Goal: Find specific page/section: Find specific page/section

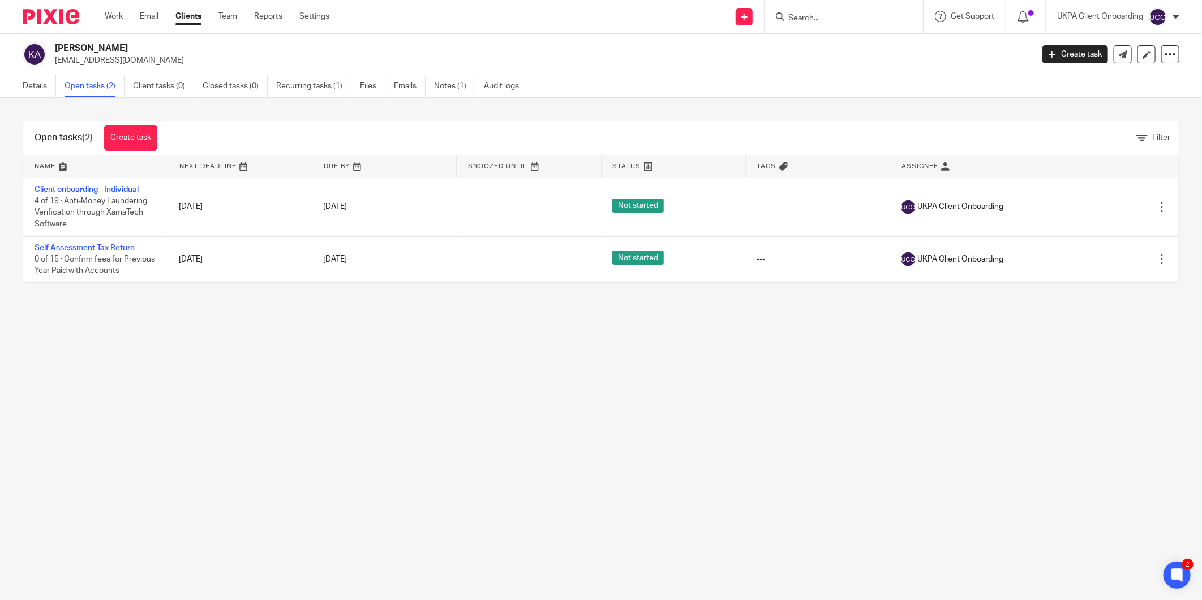
click at [816, 20] on input "Search" at bounding box center [838, 19] width 102 height 10
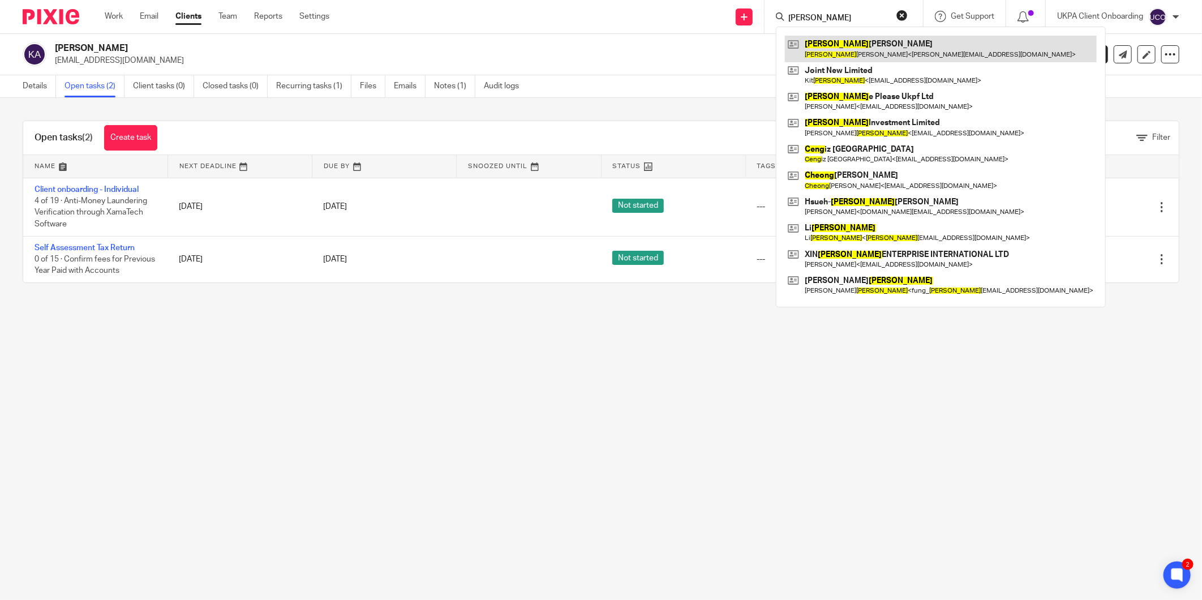
type input "cheng"
click at [687, 371] on main "Kerim Alp kerimalp2@gmail.com Create task Update from Companies House Export da…" at bounding box center [601, 300] width 1202 height 600
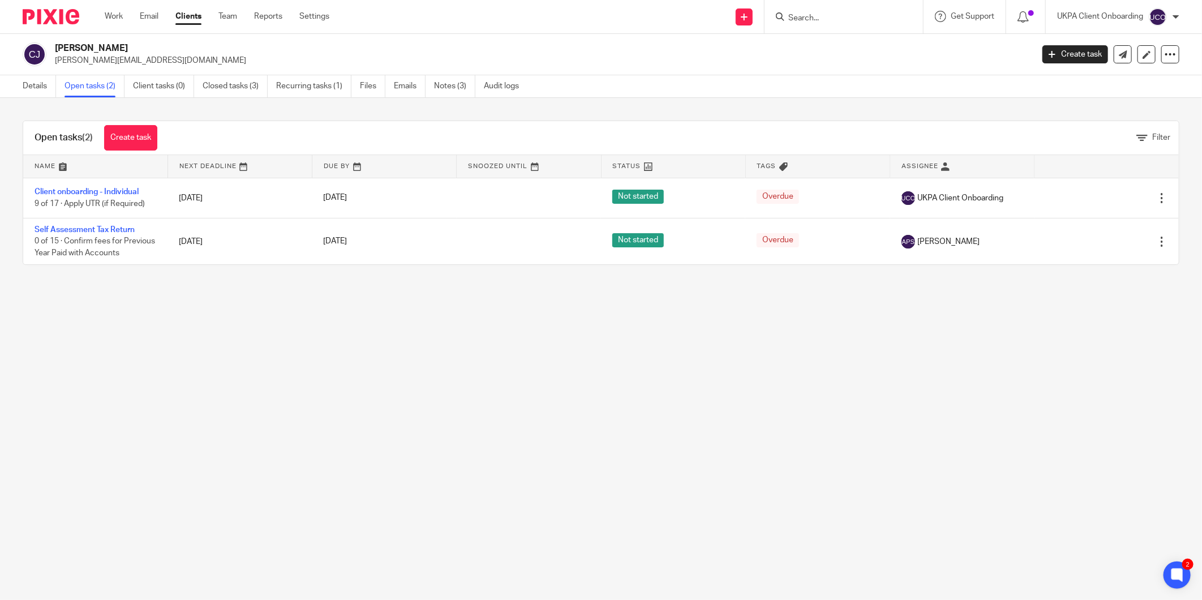
click at [803, 14] on input "Search" at bounding box center [838, 19] width 102 height 10
paste input "1. Mercy Next Moon Limited"
type input "1. Mercy Next Moon Limited"
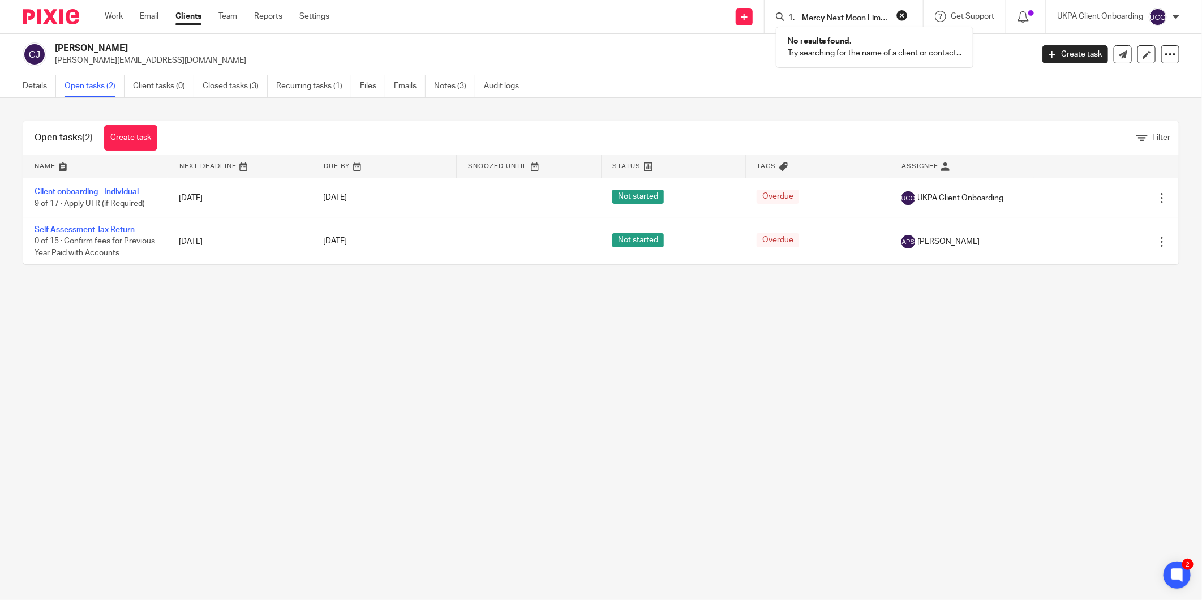
click at [902, 14] on button "reset" at bounding box center [902, 15] width 11 height 11
click at [854, 20] on input "Search" at bounding box center [838, 19] width 102 height 10
paste input "1. Mercy Next Moon Limited"
click at [795, 12] on form "1. Mercy Next Moon Limited" at bounding box center [847, 17] width 121 height 14
click at [804, 14] on input "1. Mercy Next Moon Limited" at bounding box center [838, 19] width 102 height 10
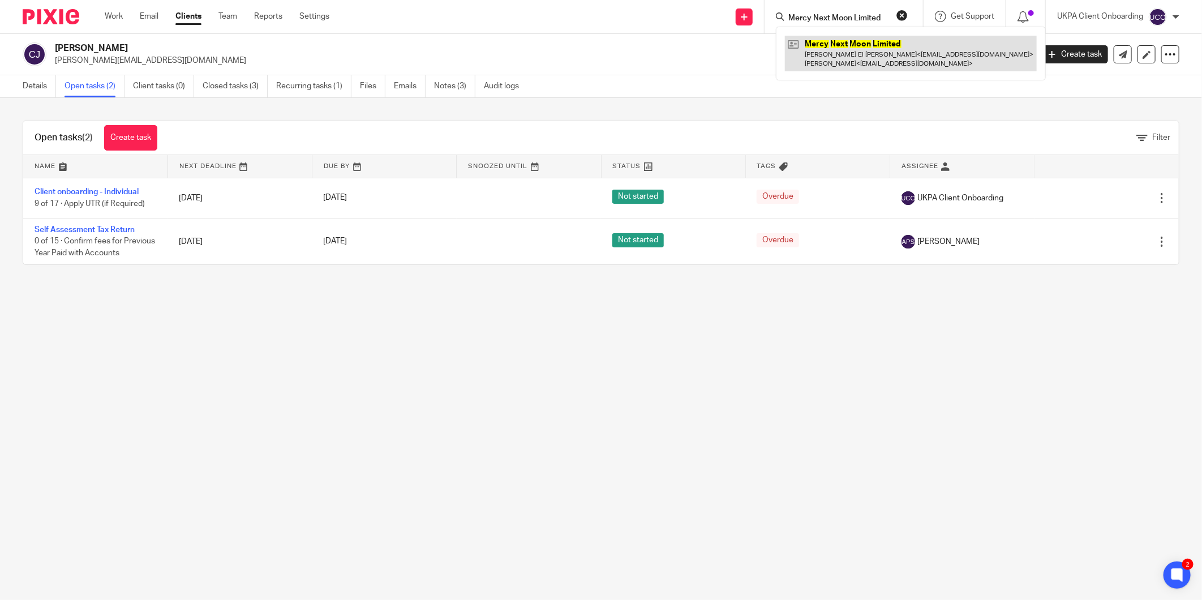
type input "Mercy Next Moon Limited"
click at [872, 44] on link at bounding box center [911, 53] width 252 height 35
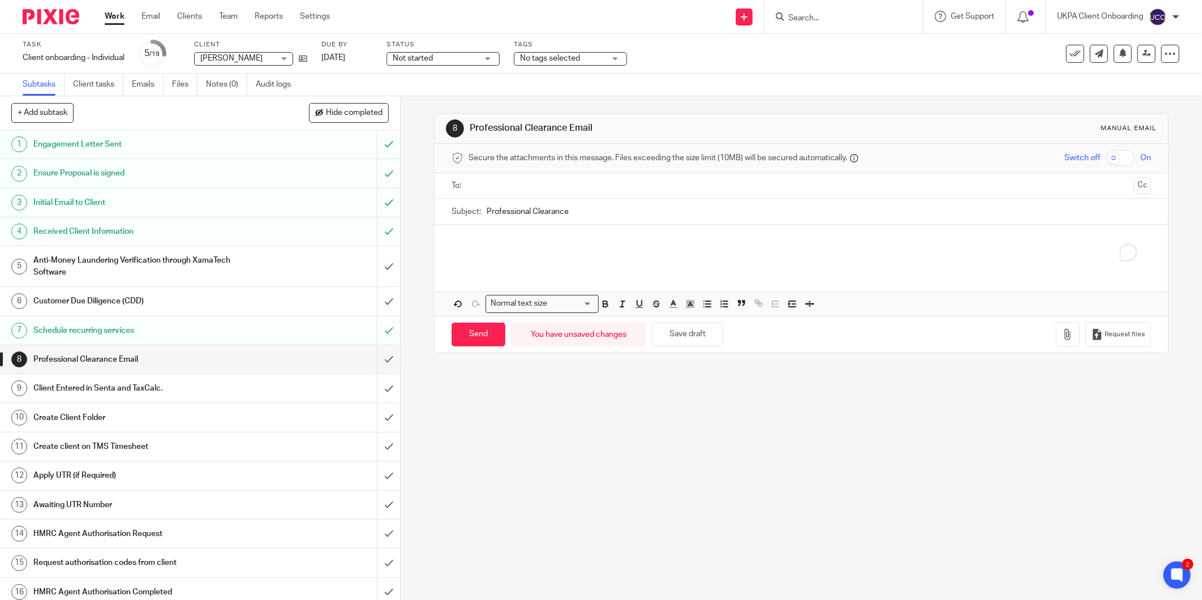
click at [738, 414] on div "8 Professional Clearance Email Manual email Secure the attachments in this mess…" at bounding box center [802, 348] width 802 height 504
